Goal: Task Accomplishment & Management: Complete application form

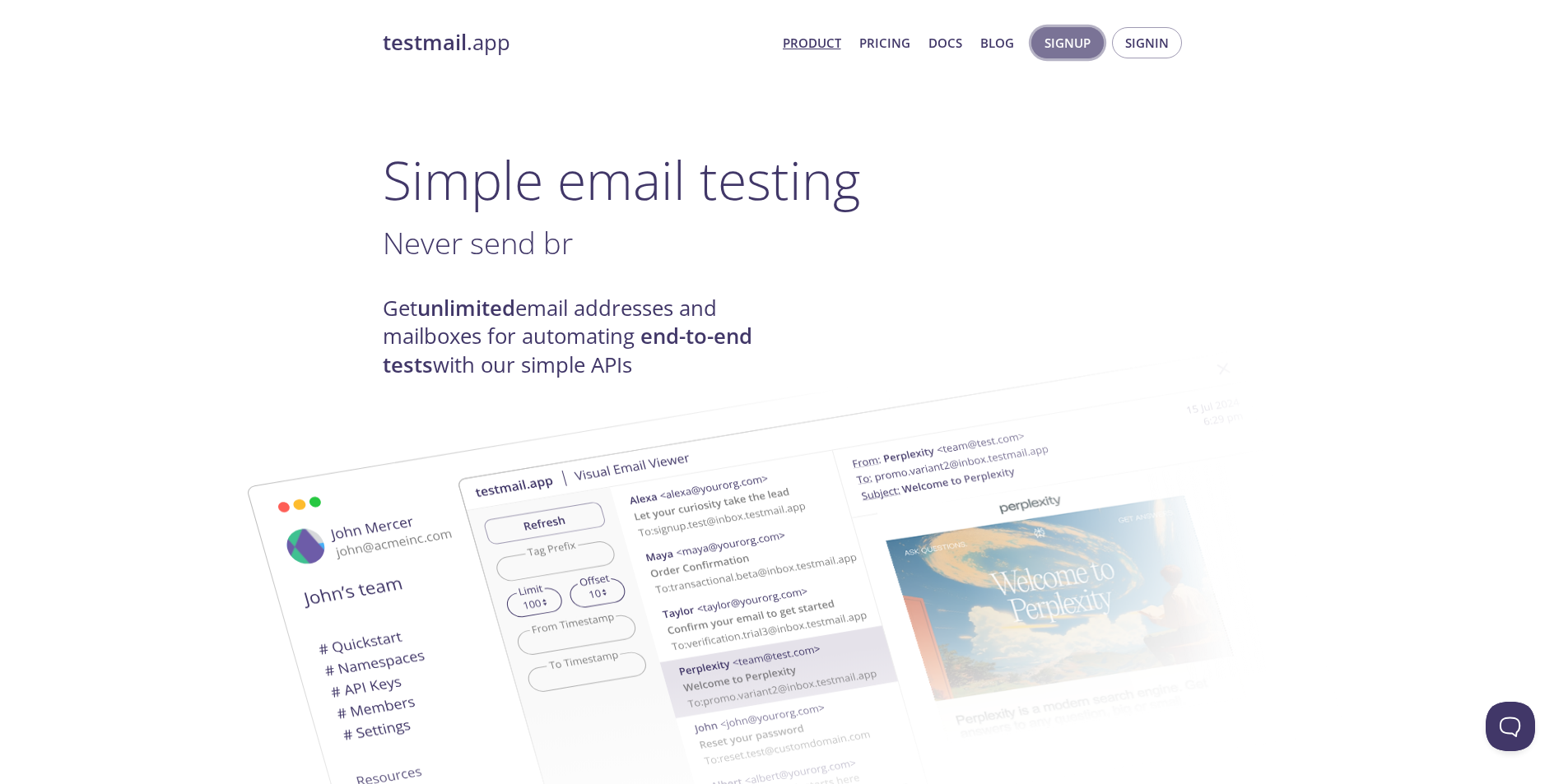
click at [1098, 46] on button "Signup" at bounding box center [1068, 43] width 73 height 31
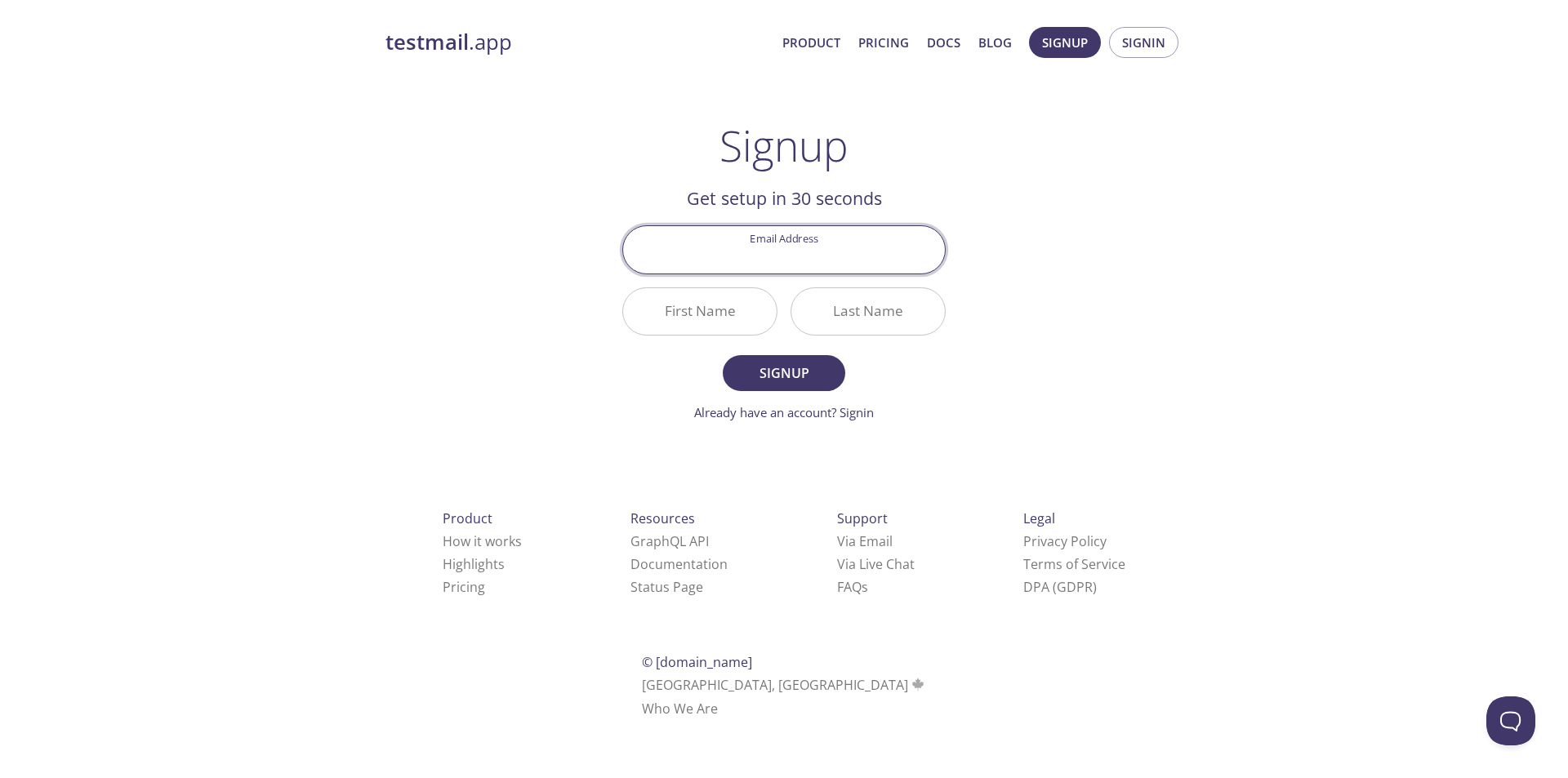
click at [801, 254] on input "Email Address" at bounding box center [784, 250] width 321 height 47
click at [1157, 238] on div "testmail .app Product Pricing Docs Blog Signup Signin Signup Get setup in 30 se…" at bounding box center [784, 391] width 836 height 749
click at [839, 250] on input "Email Address" at bounding box center [784, 250] width 321 height 47
click at [1036, 227] on div "testmail .app Product Pricing Docs Blog Signup Signin Signup Get setup in 30 se…" at bounding box center [784, 391] width 836 height 749
